Goal: Task Accomplishment & Management: Manage account settings

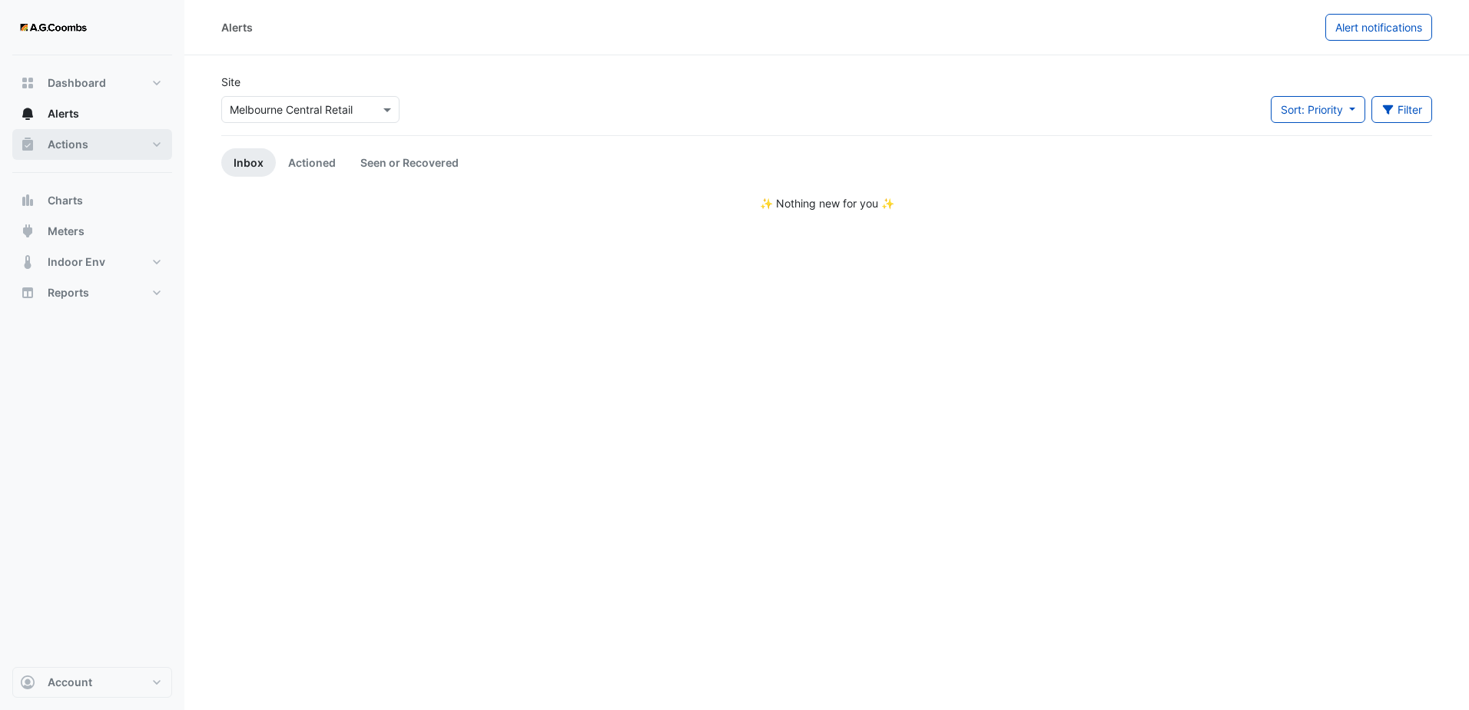
click at [114, 144] on button "Actions" at bounding box center [92, 144] width 160 height 31
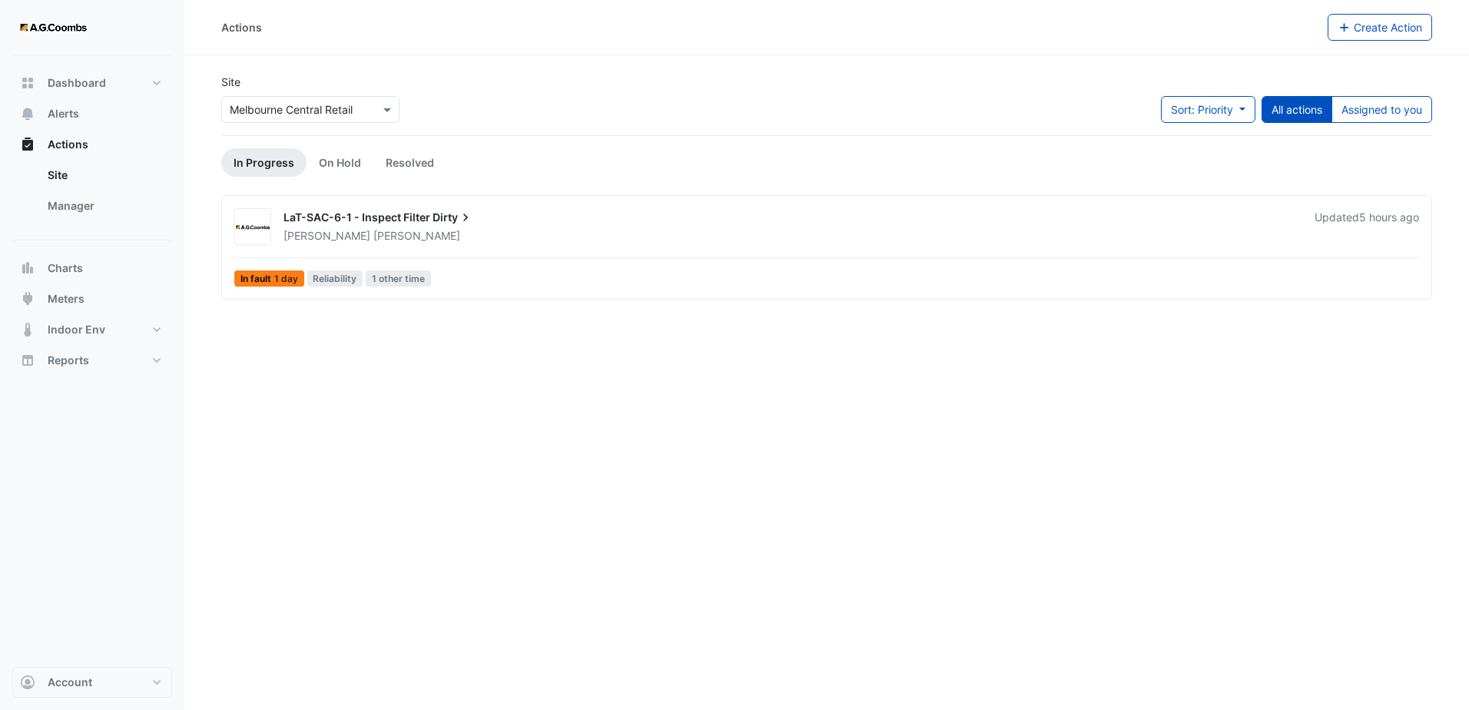
click at [373, 230] on span "[PERSON_NAME]" at bounding box center [416, 235] width 87 height 15
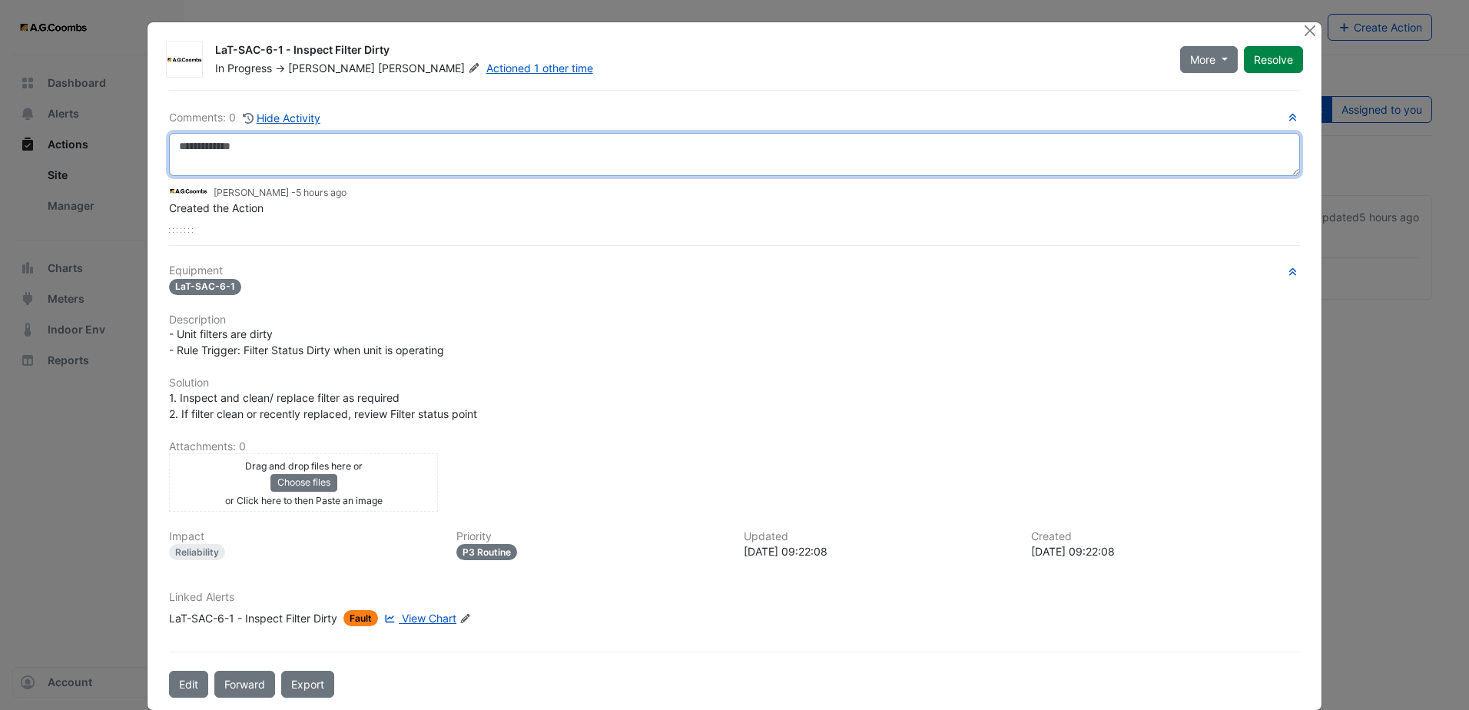
click at [585, 145] on textarea at bounding box center [734, 154] width 1131 height 43
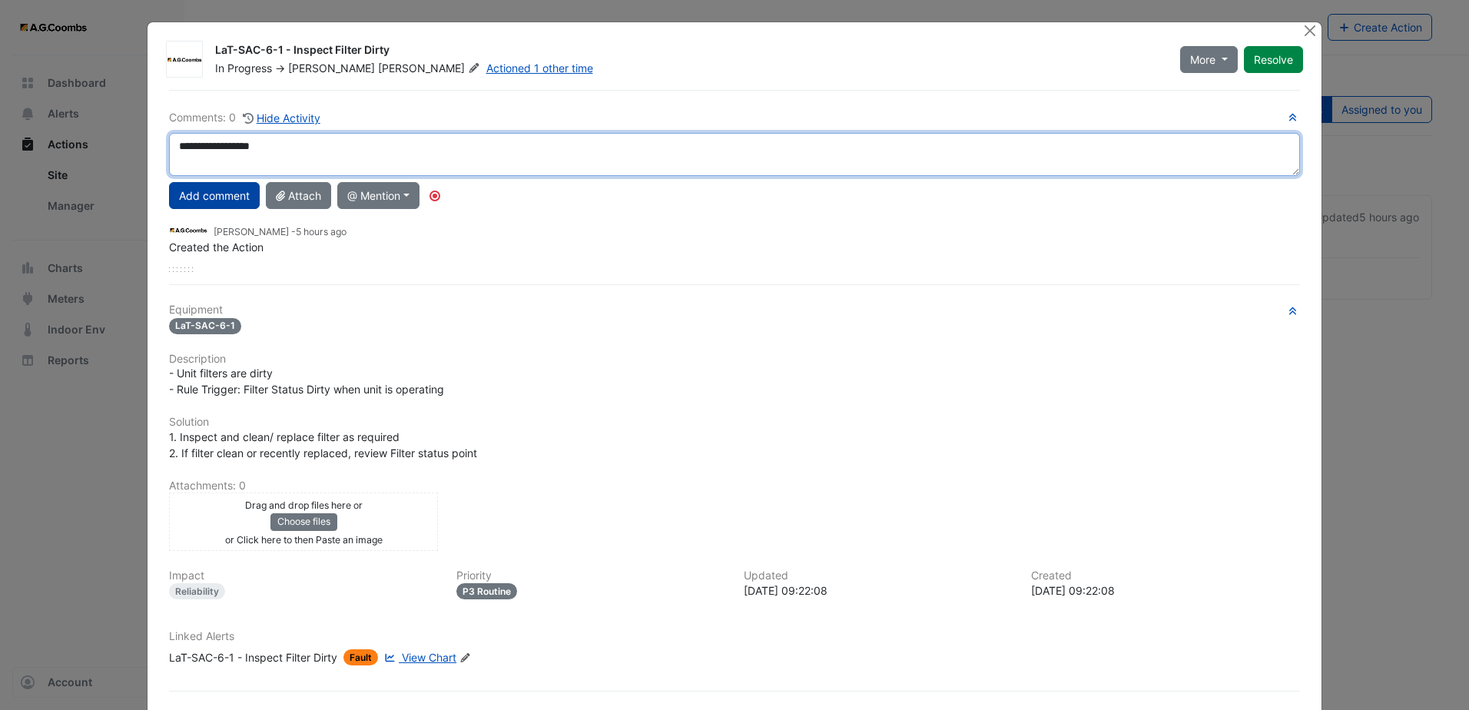
type textarea "**********"
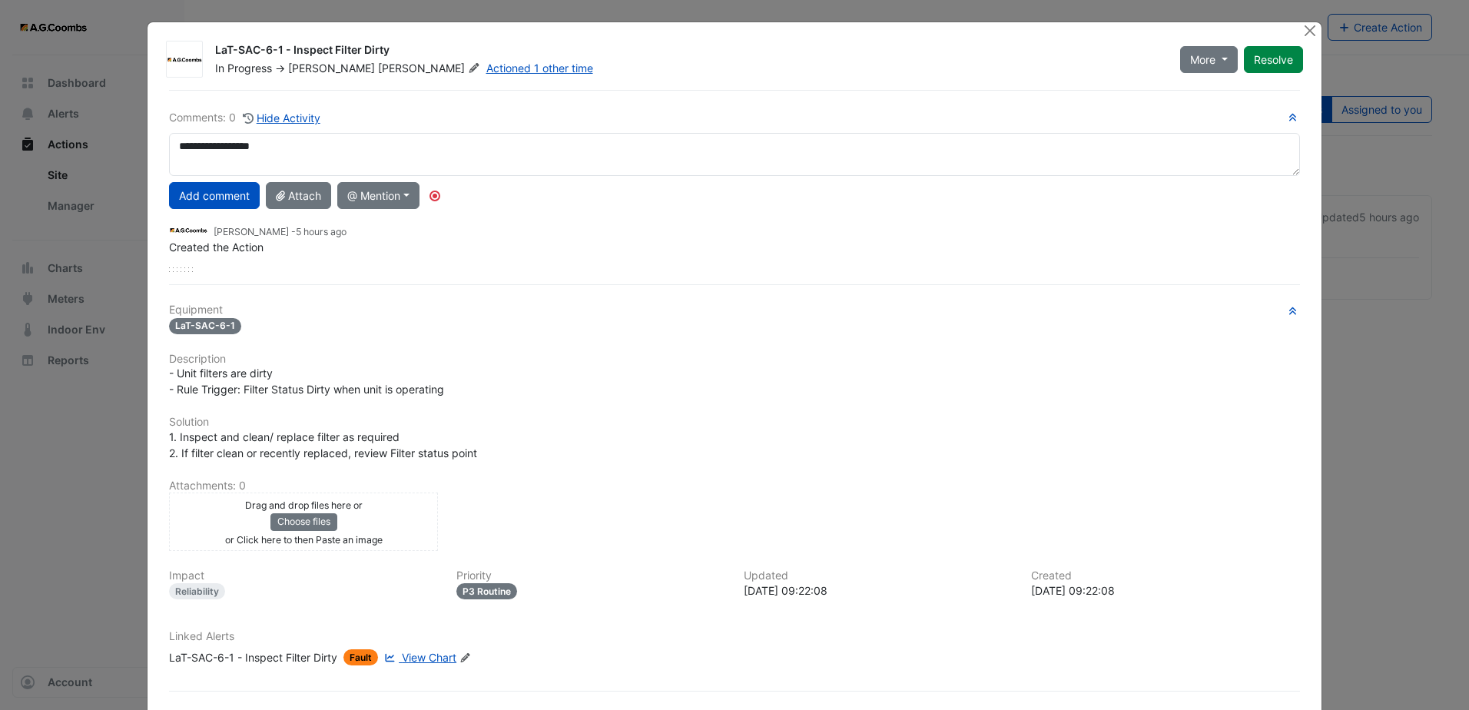
click at [208, 197] on button "Add comment" at bounding box center [214, 195] width 91 height 27
click at [1271, 57] on button "Resolve" at bounding box center [1273, 59] width 59 height 27
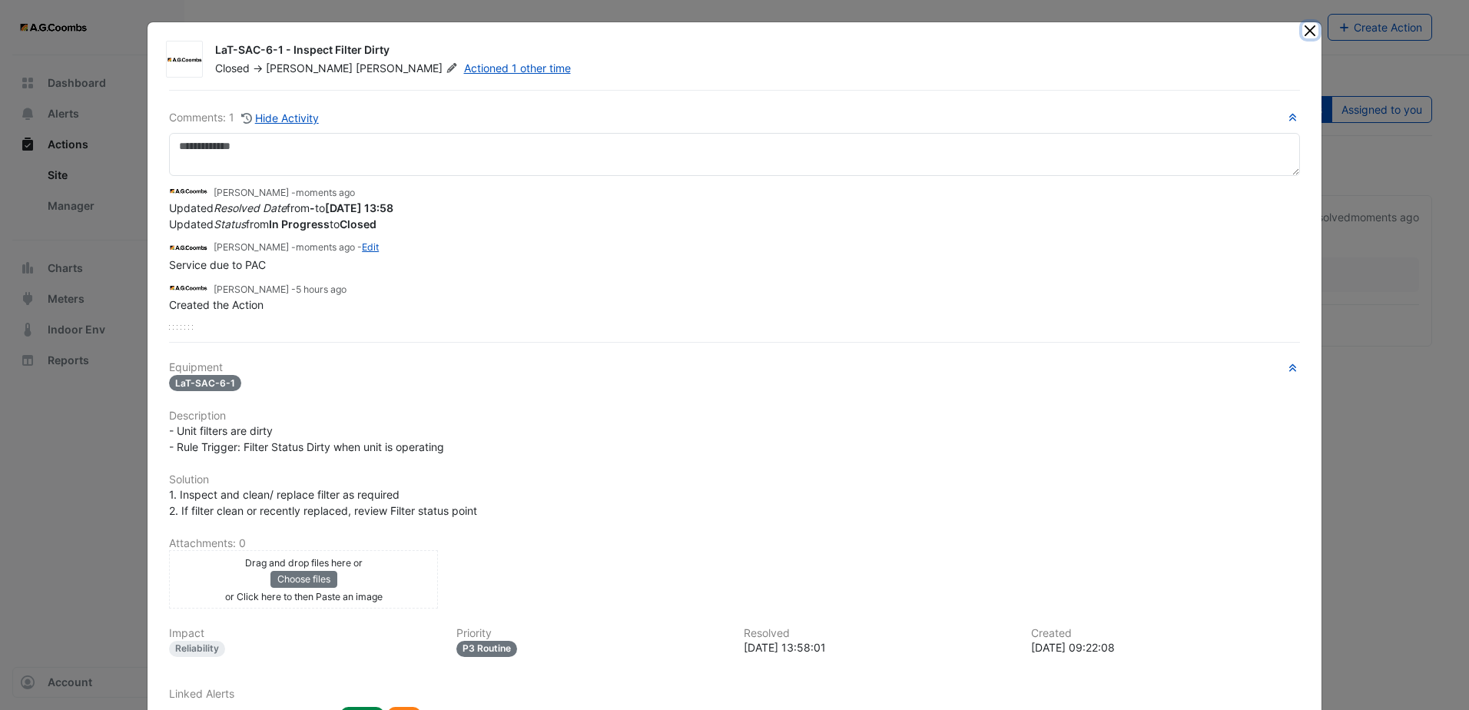
click at [1305, 26] on button "Close" at bounding box center [1310, 30] width 16 height 16
